Goal: Book appointment/travel/reservation

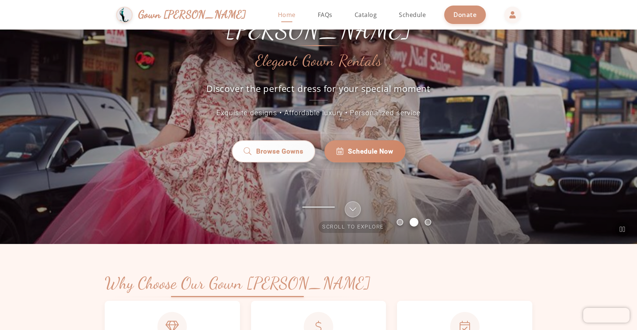
scroll to position [74, 0]
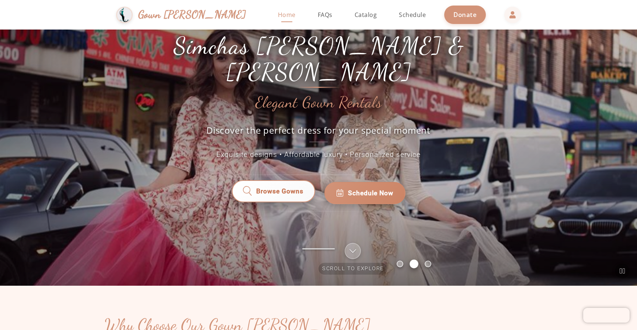
click at [292, 188] on span "Browse Gowns" at bounding box center [279, 193] width 47 height 10
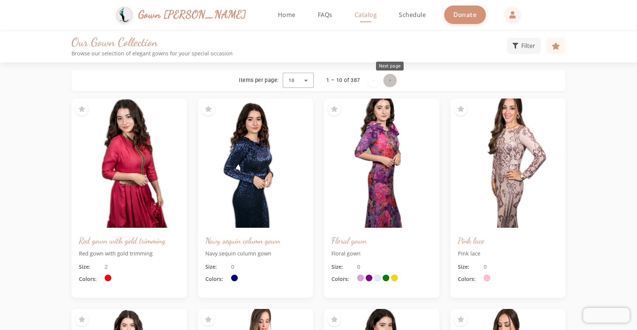
click at [389, 83] on span "Next page" at bounding box center [390, 81] width 18 height 18
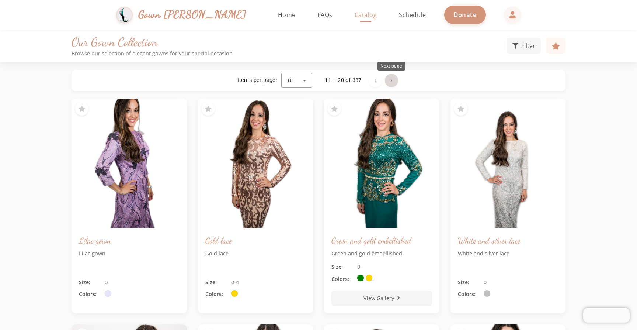
click at [390, 83] on span "Next page" at bounding box center [392, 81] width 18 height 18
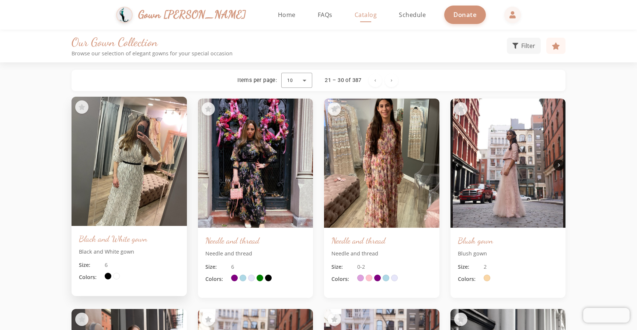
click at [150, 175] on img at bounding box center [129, 161] width 121 height 136
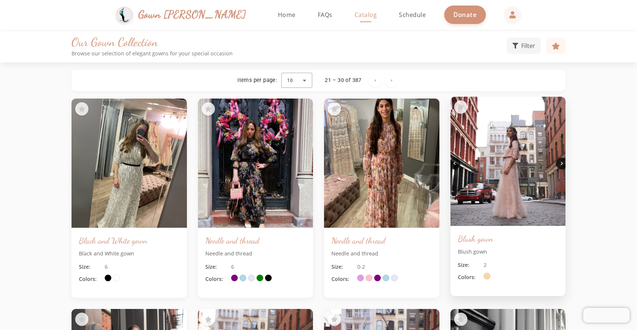
click at [470, 240] on h3 "Blush gown" at bounding box center [508, 238] width 101 height 11
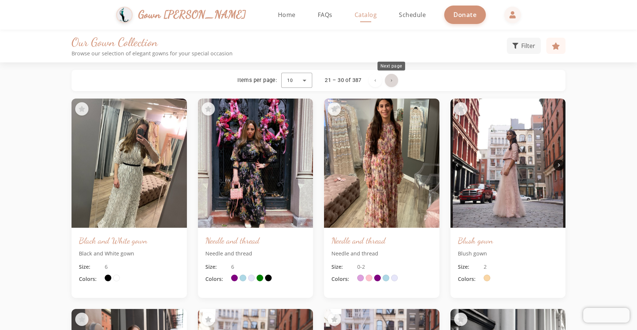
click at [388, 80] on span "Next page" at bounding box center [392, 81] width 18 height 18
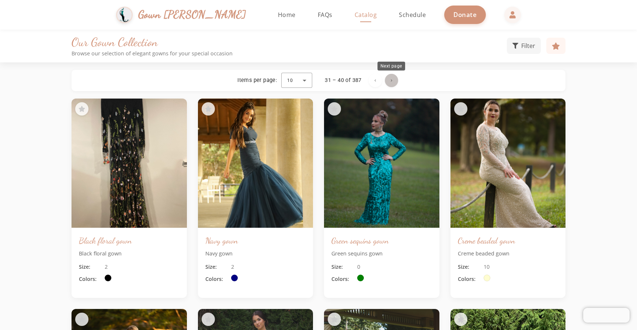
click at [391, 79] on span "Next page" at bounding box center [392, 81] width 18 height 18
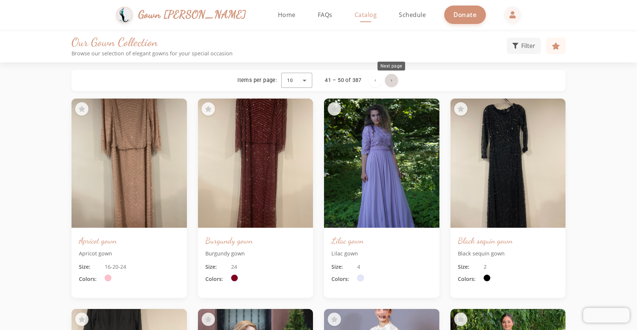
click at [390, 79] on span "Next page" at bounding box center [392, 81] width 18 height 18
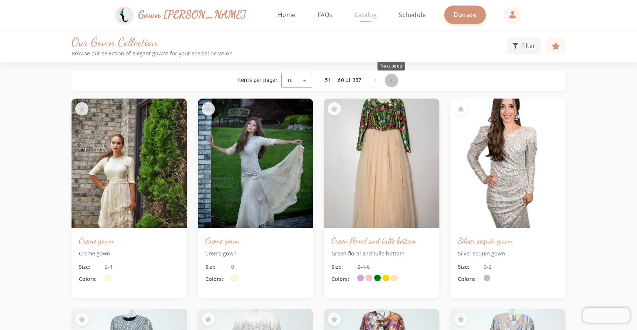
click at [394, 86] on span "Next page" at bounding box center [392, 81] width 18 height 18
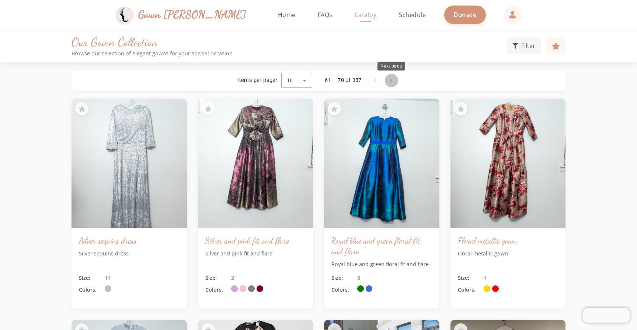
click at [390, 78] on span "Next page" at bounding box center [392, 81] width 18 height 18
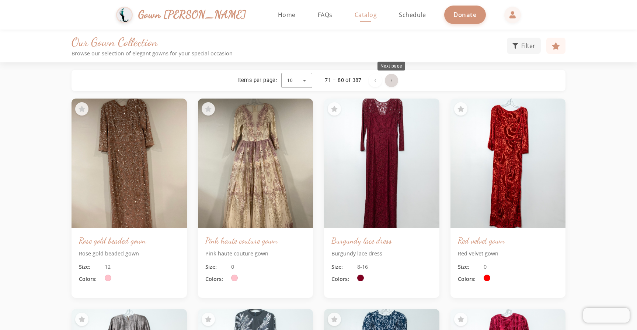
click at [394, 83] on span "Next page" at bounding box center [392, 81] width 18 height 18
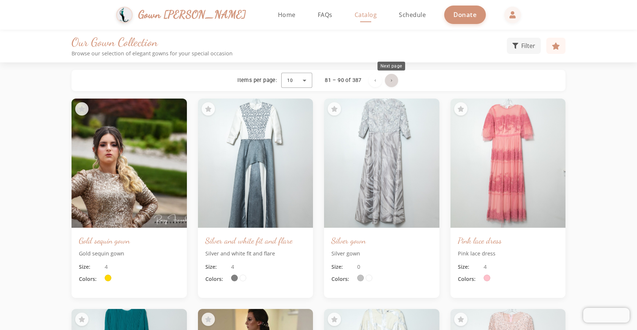
click at [391, 78] on span "Next page" at bounding box center [392, 81] width 18 height 18
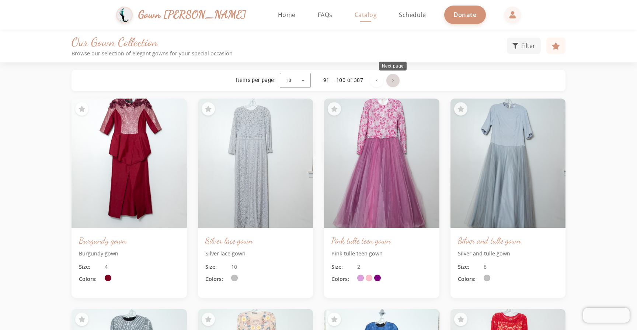
click at [395, 81] on span "Next page" at bounding box center [393, 81] width 18 height 18
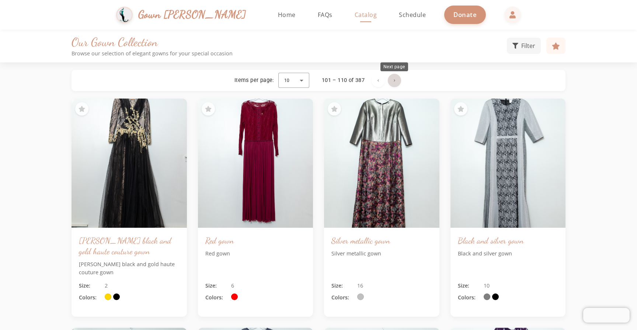
click at [398, 81] on span "Next page" at bounding box center [395, 81] width 18 height 18
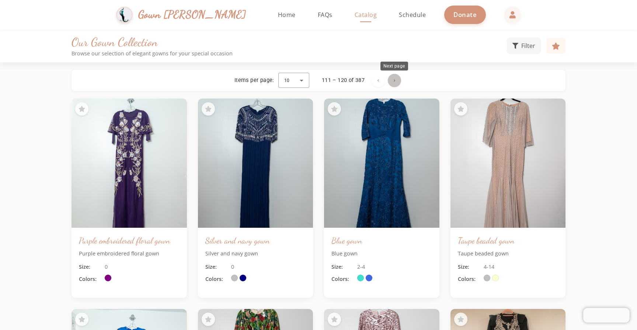
click at [396, 82] on span "Next page" at bounding box center [395, 81] width 18 height 18
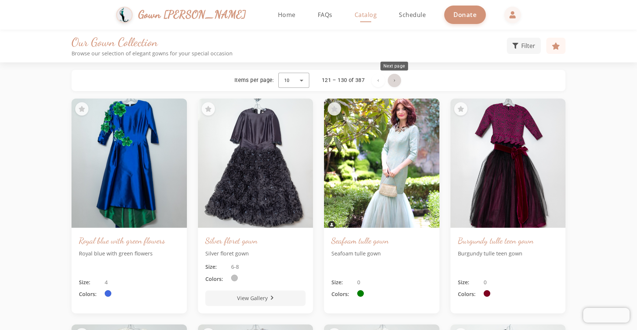
click at [394, 79] on span "Next page" at bounding box center [395, 81] width 18 height 18
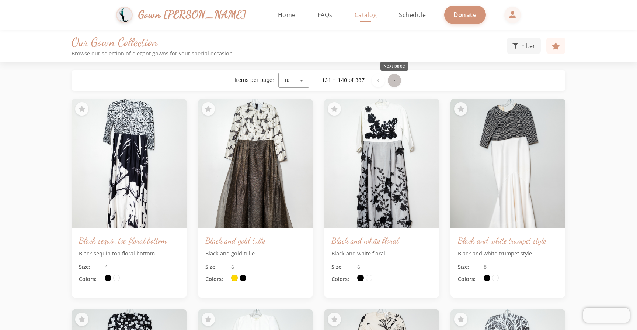
click at [394, 79] on span "Next page" at bounding box center [395, 81] width 18 height 18
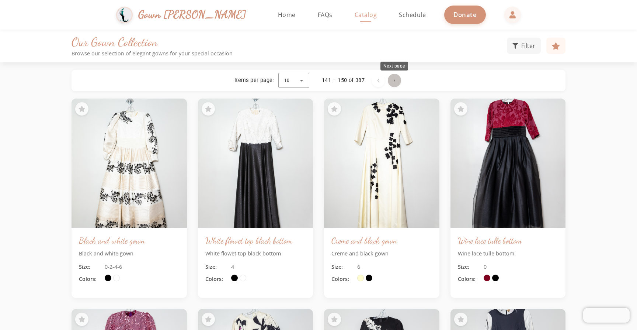
click at [394, 83] on span "Next page" at bounding box center [395, 81] width 18 height 18
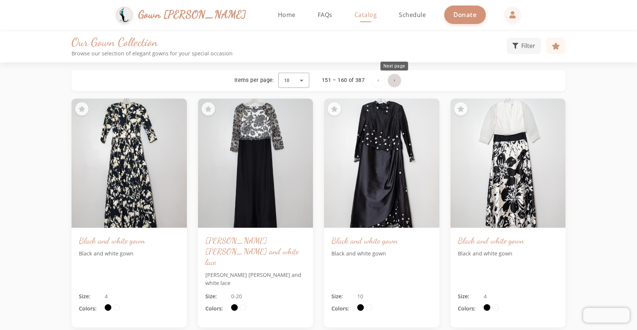
click at [394, 84] on span "Next page" at bounding box center [395, 81] width 18 height 18
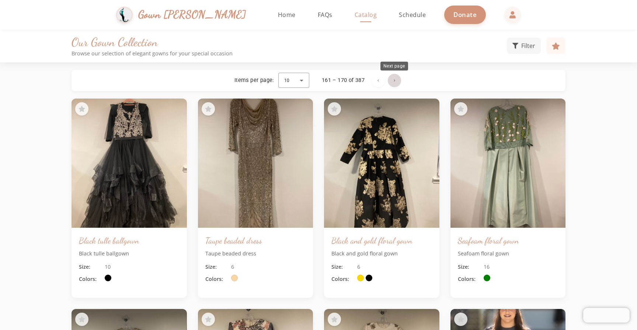
click at [395, 84] on span "Next page" at bounding box center [395, 81] width 18 height 18
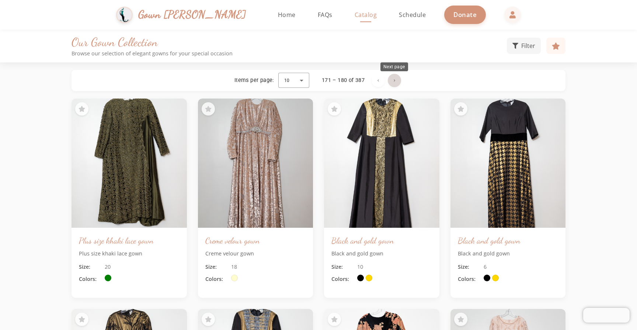
click at [398, 85] on span "Next page" at bounding box center [395, 81] width 18 height 18
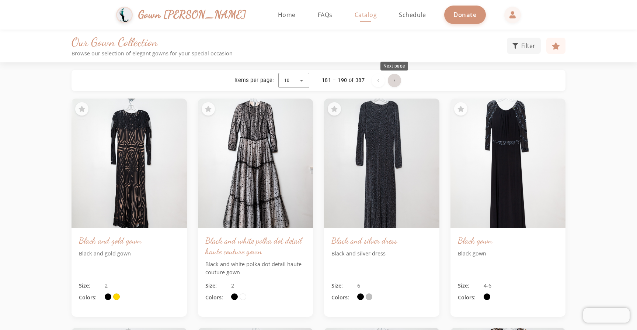
click at [394, 81] on span "Next page" at bounding box center [395, 81] width 18 height 18
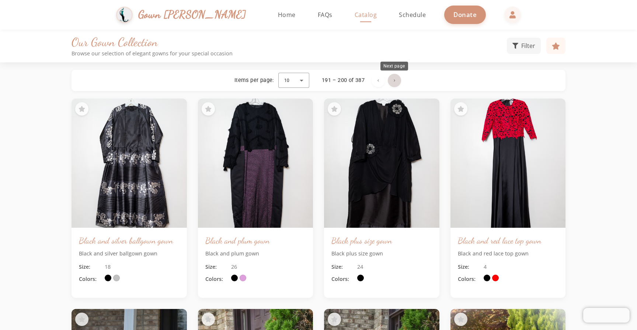
click at [392, 80] on span "Next page" at bounding box center [395, 81] width 18 height 18
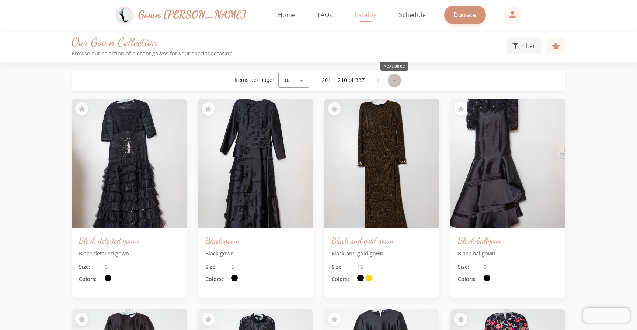
click at [397, 79] on span "Next page" at bounding box center [395, 81] width 18 height 18
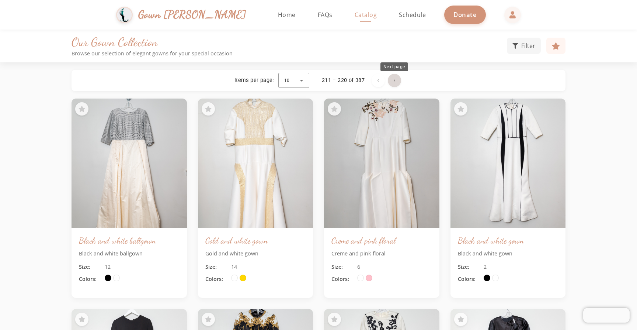
scroll to position [0, 0]
click at [397, 82] on span "Next page" at bounding box center [395, 81] width 18 height 18
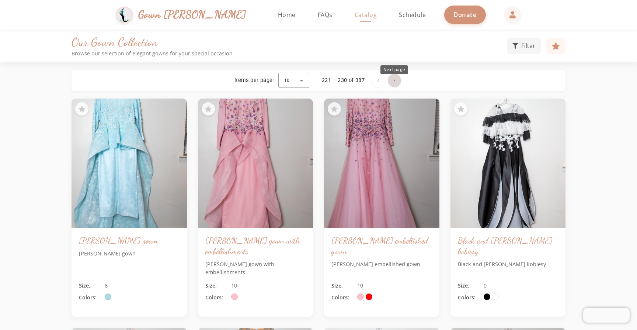
scroll to position [0, 0]
click at [398, 77] on span "Next page" at bounding box center [395, 81] width 18 height 18
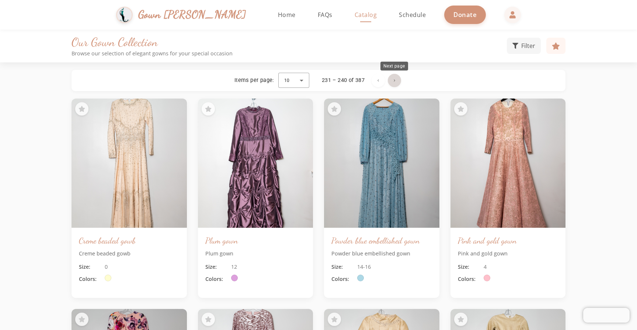
click at [390, 82] on span "Next page" at bounding box center [395, 81] width 18 height 18
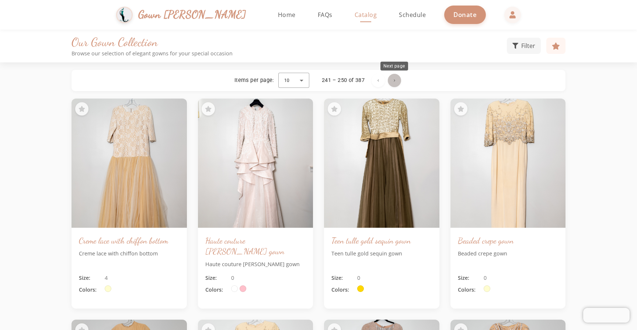
click at [396, 84] on span "Next page" at bounding box center [395, 81] width 18 height 18
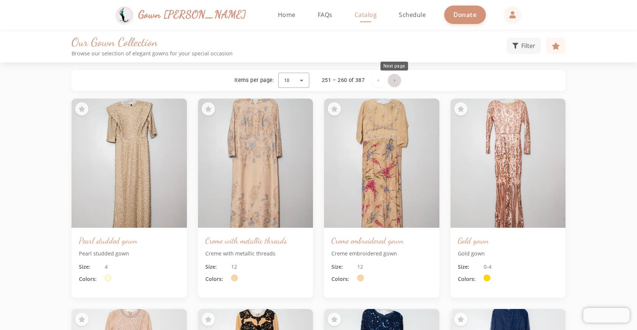
click at [395, 84] on span "Next page" at bounding box center [395, 81] width 18 height 18
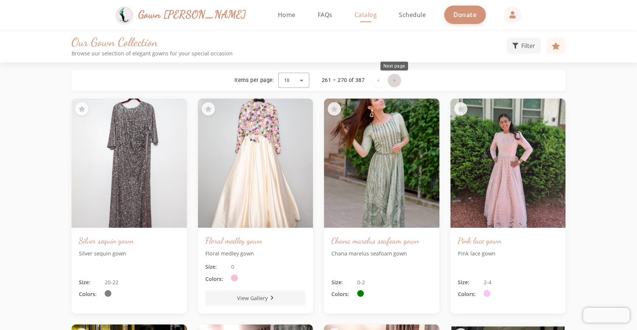
click at [397, 81] on span "Next page" at bounding box center [395, 81] width 18 height 18
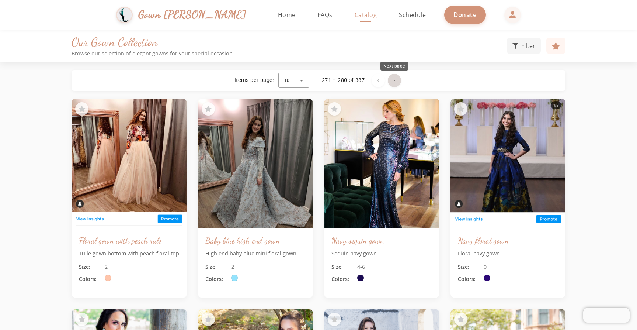
click at [393, 76] on span "Next page" at bounding box center [395, 81] width 18 height 18
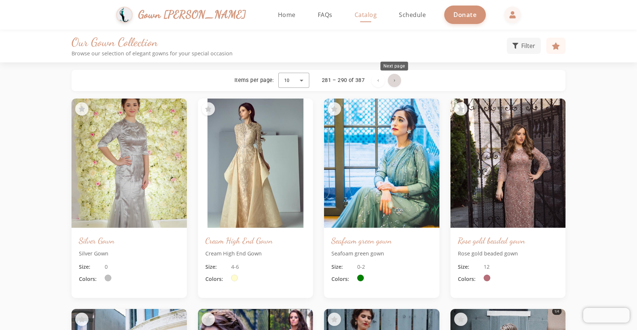
click at [398, 77] on span "Next page" at bounding box center [395, 81] width 18 height 18
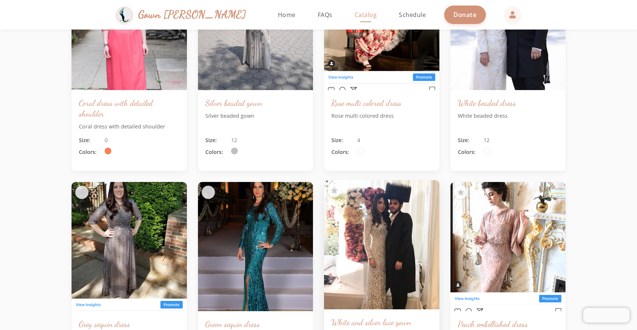
scroll to position [19, 0]
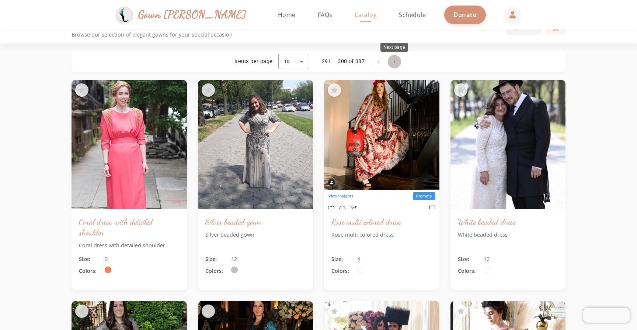
click at [391, 65] on span "Next page" at bounding box center [395, 62] width 18 height 18
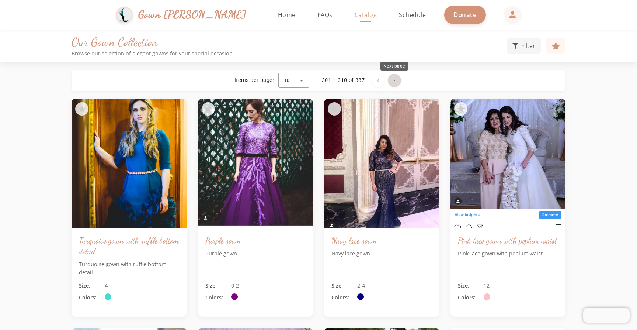
scroll to position [0, 0]
click at [389, 81] on span "Next page" at bounding box center [395, 81] width 18 height 18
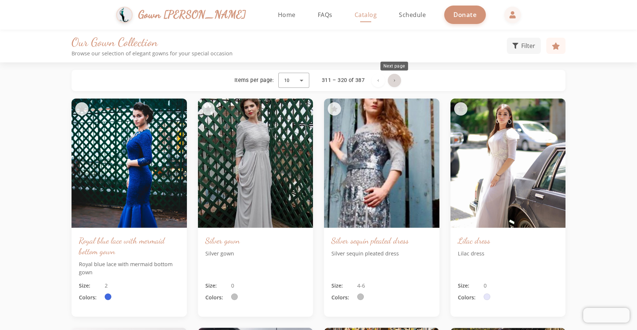
click at [396, 84] on span "Next page" at bounding box center [395, 81] width 18 height 18
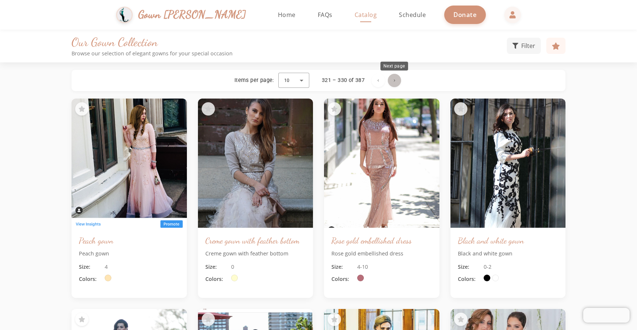
click at [398, 80] on span "Next page" at bounding box center [395, 81] width 18 height 18
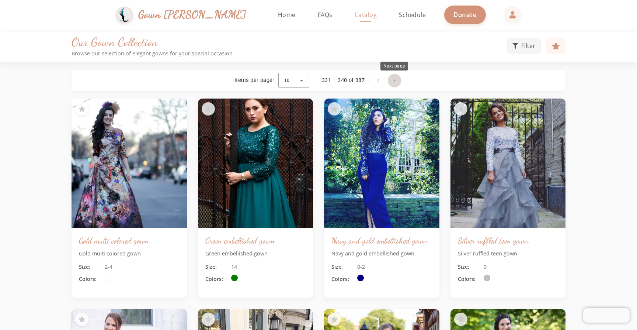
click at [394, 81] on span "Next page" at bounding box center [395, 81] width 18 height 18
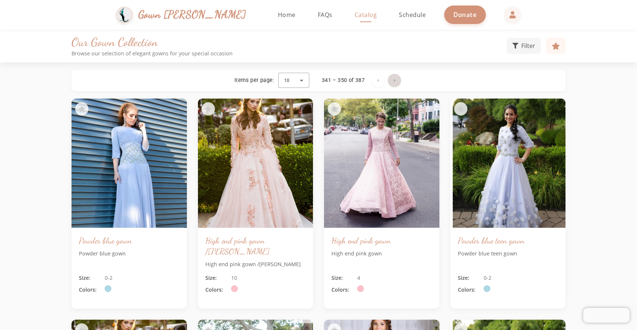
click at [394, 81] on span "Next page" at bounding box center [395, 81] width 18 height 18
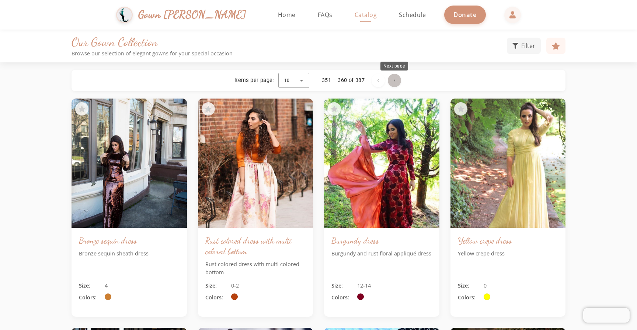
click at [396, 78] on span "Next page" at bounding box center [395, 81] width 18 height 18
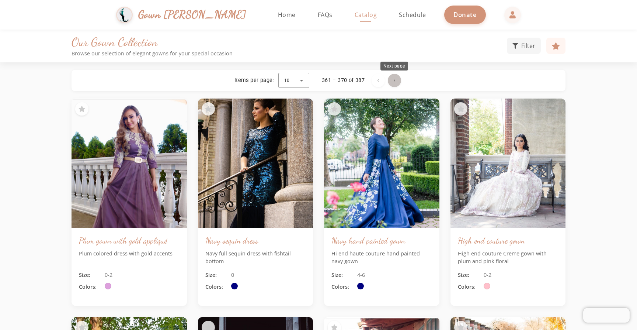
click at [394, 83] on span "Next page" at bounding box center [395, 81] width 18 height 18
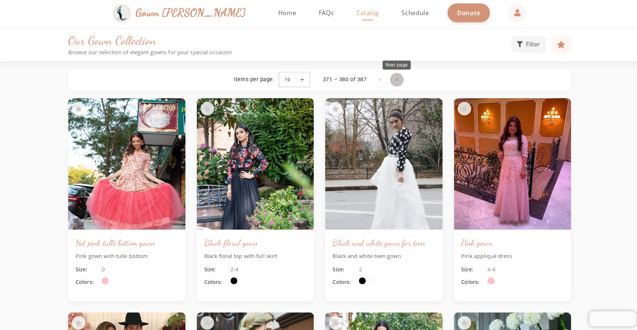
click at [393, 76] on span "Next page" at bounding box center [395, 81] width 18 height 18
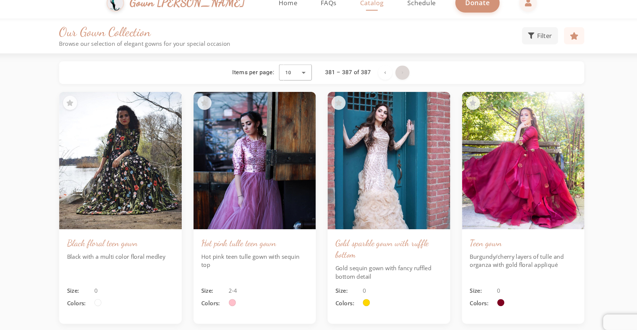
click at [386, 72] on span "Next page" at bounding box center [395, 81] width 18 height 18
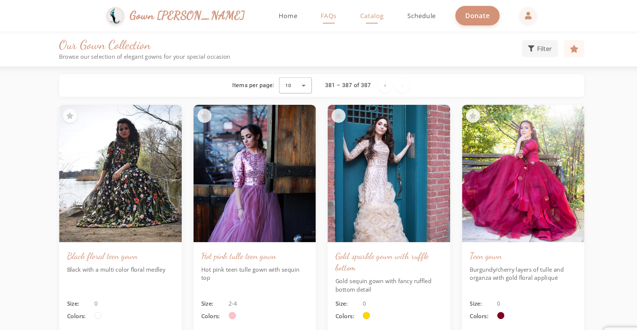
click at [318, 18] on span "FAQs" at bounding box center [325, 15] width 15 height 8
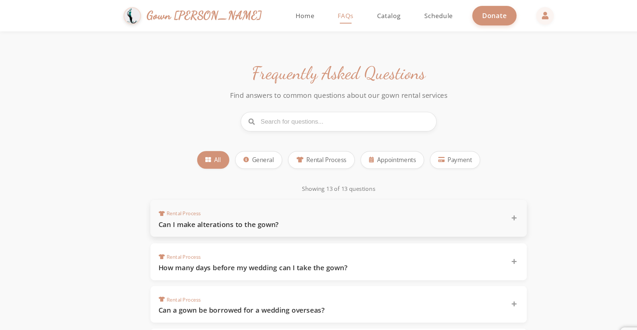
click at [482, 202] on icon at bounding box center [483, 204] width 5 height 5
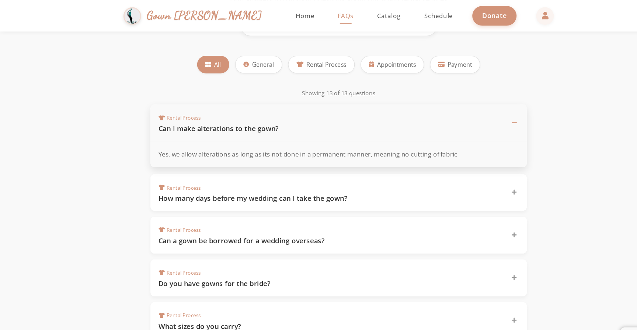
scroll to position [93, 0]
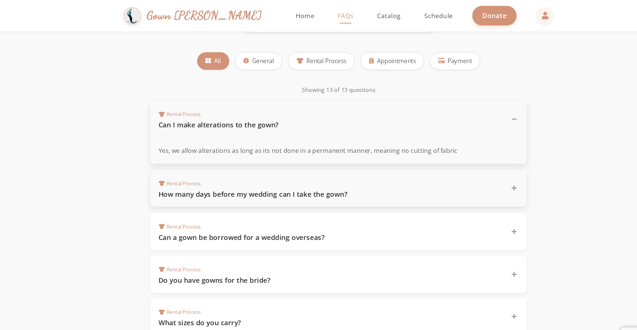
click at [480, 180] on div "Rental Process How many days before my wedding can I take the gown?" at bounding box center [319, 177] width 354 height 35
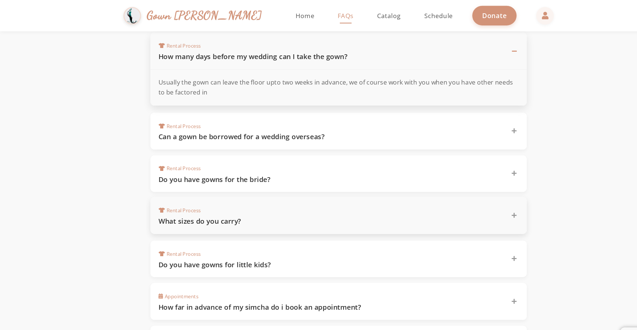
scroll to position [206, 0]
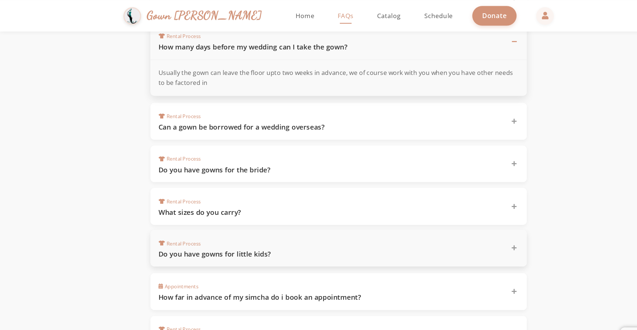
click at [481, 239] on div "Rental Process Do you have gowns for little kids?" at bounding box center [319, 233] width 354 height 35
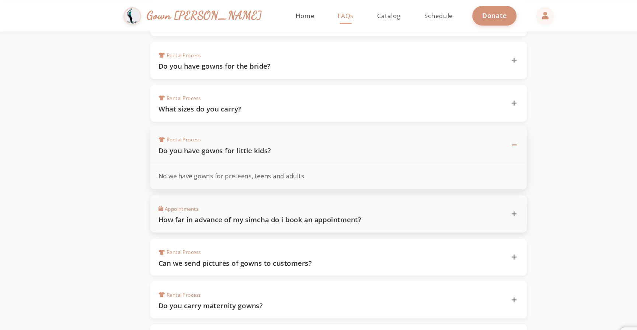
scroll to position [270, 0]
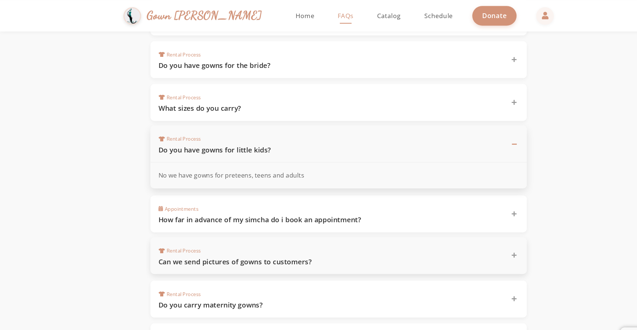
click at [483, 245] on div "Rental Process Can we send pictures of gowns to customers?" at bounding box center [319, 240] width 354 height 35
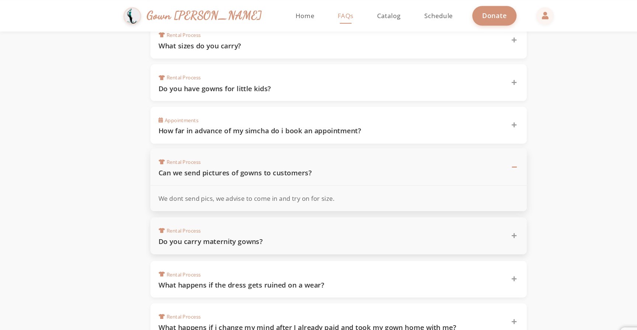
scroll to position [331, 0]
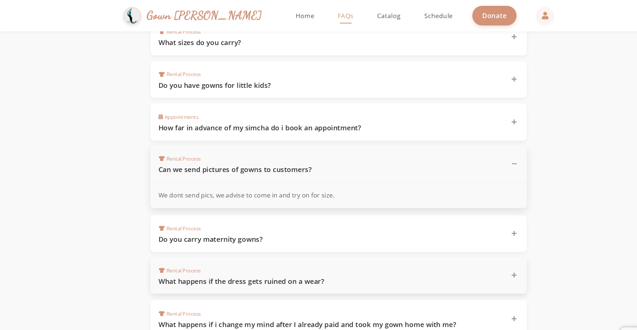
click at [484, 257] on icon at bounding box center [483, 258] width 5 height 5
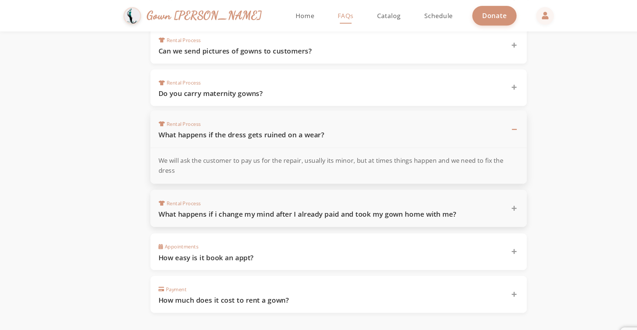
scroll to position [474, 0]
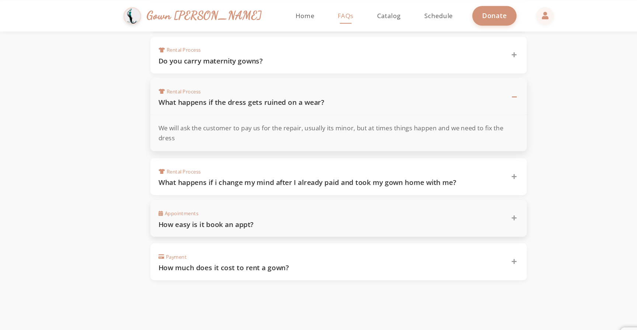
click at [476, 195] on div "Appointments How easy is it book an appt?" at bounding box center [314, 205] width 330 height 20
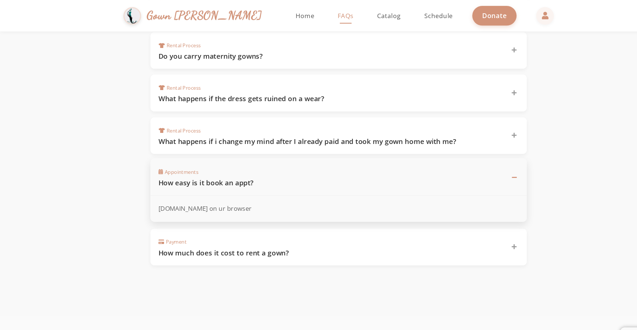
scroll to position [481, 0]
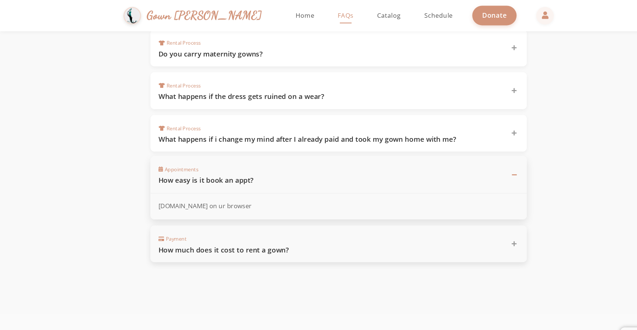
click at [426, 221] on div "Payment How much does it cost to rent a gown?" at bounding box center [314, 229] width 330 height 20
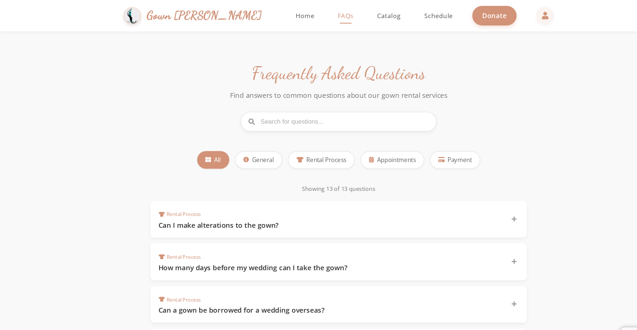
scroll to position [0, 0]
click at [391, 19] on link "Schedule" at bounding box center [412, 14] width 42 height 29
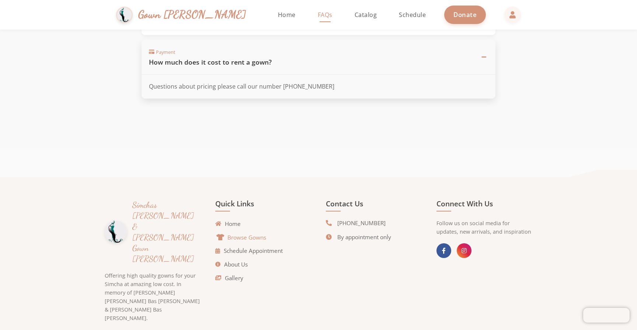
scroll to position [628, 0]
click at [260, 247] on link "Schedule Appointment" at bounding box center [250, 251] width 67 height 8
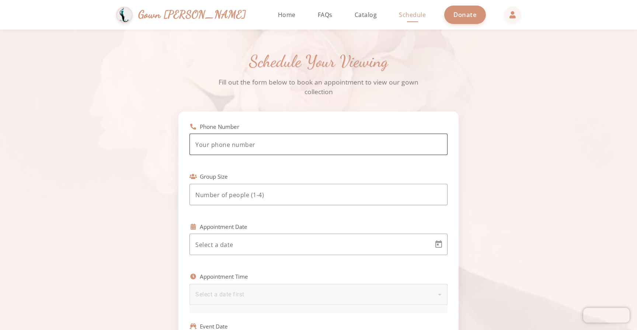
click at [291, 143] on input "tel" at bounding box center [318, 144] width 246 height 9
type input "(773) 930-6335"
click at [307, 188] on div at bounding box center [318, 194] width 246 height 21
type input "2"
type input "1"
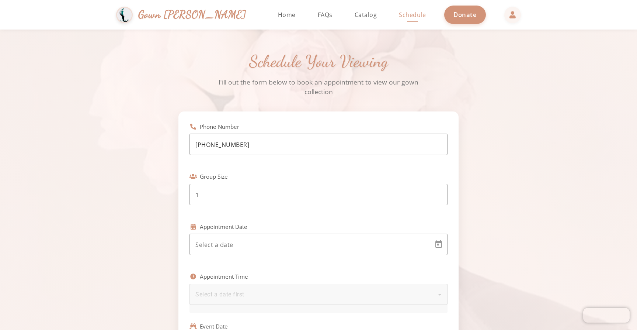
click at [415, 255] on div at bounding box center [318, 259] width 258 height 8
click at [412, 247] on body "Simchas Rochel & Golda Gown Gmach Home Return to homepage Catalog Browse our go…" at bounding box center [318, 165] width 637 height 330
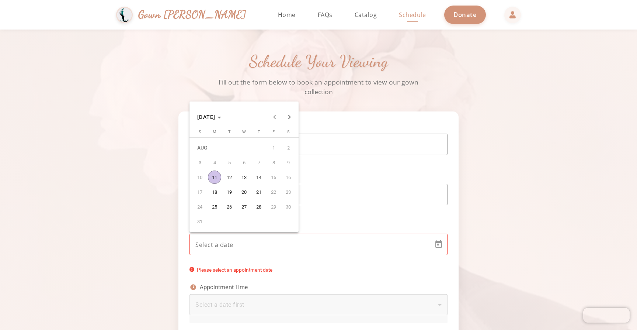
click at [225, 181] on span "12" at bounding box center [229, 176] width 13 height 13
type input "8/12/2025"
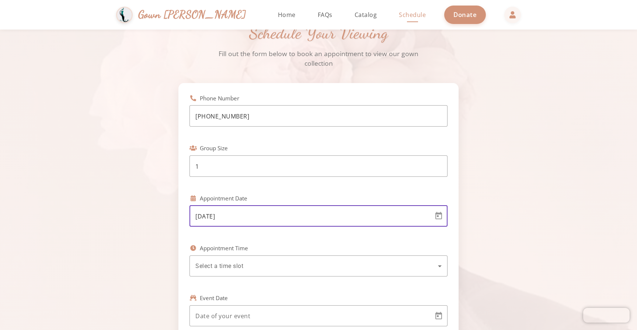
scroll to position [43, 0]
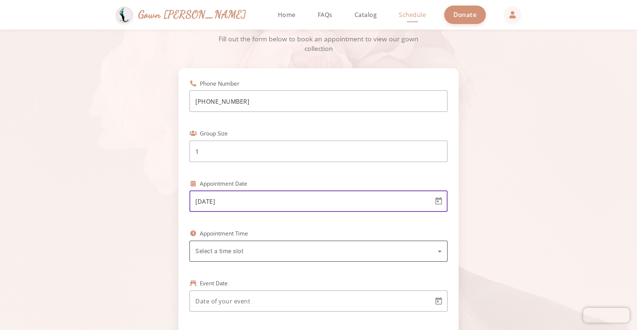
click at [281, 248] on div "Select a time slot" at bounding box center [316, 251] width 243 height 9
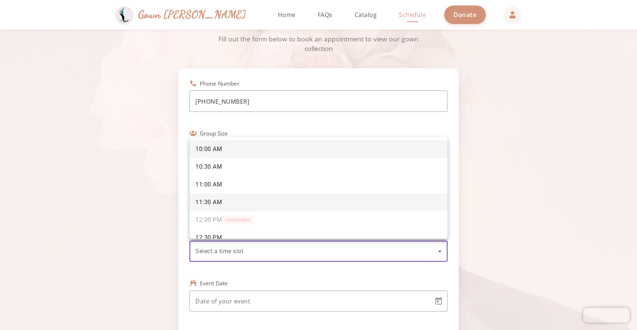
scroll to position [0, 0]
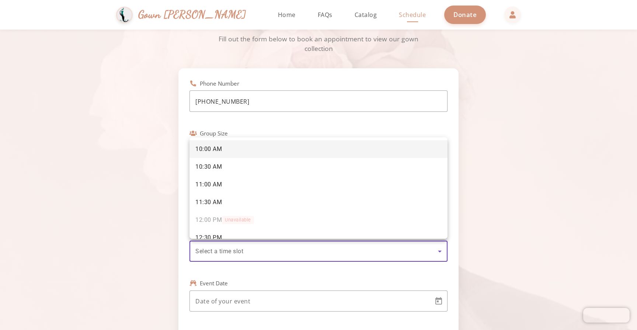
click at [262, 14] on div at bounding box center [318, 165] width 637 height 330
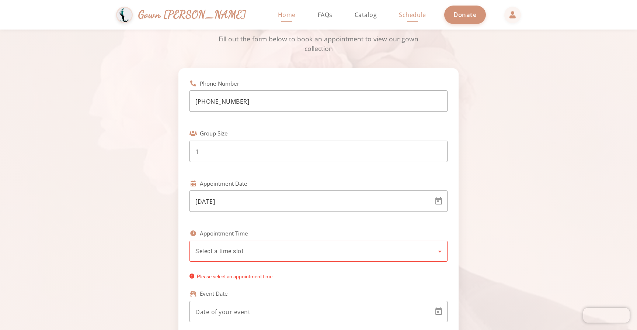
click at [278, 18] on span "Home" at bounding box center [287, 15] width 18 height 8
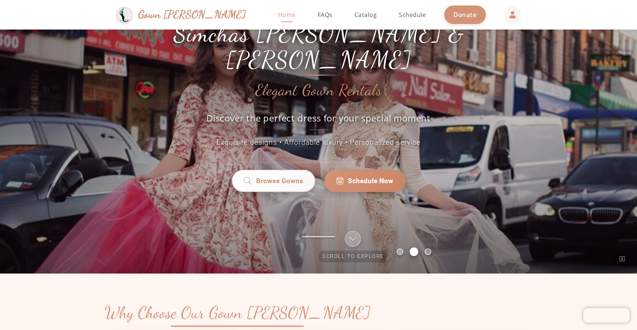
scroll to position [87, 0]
